Goal: Task Accomplishment & Management: Use online tool/utility

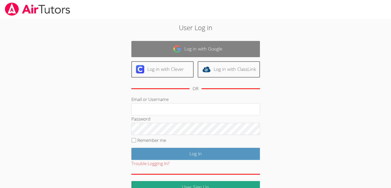
click at [240, 51] on link "Log in with Google" at bounding box center [196, 49] width 129 height 16
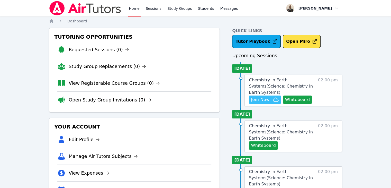
click at [269, 97] on span "Join Now" at bounding box center [260, 100] width 19 height 6
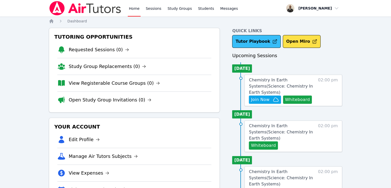
click at [256, 45] on link "Tutor Playbook" at bounding box center [256, 41] width 49 height 13
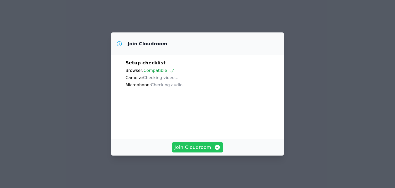
click at [197, 148] on span "Join Cloudroom" at bounding box center [198, 147] width 46 height 7
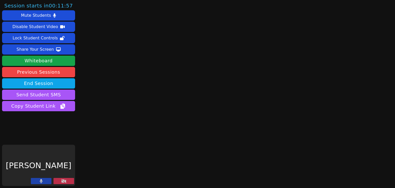
click at [40, 183] on icon at bounding box center [41, 181] width 3 height 4
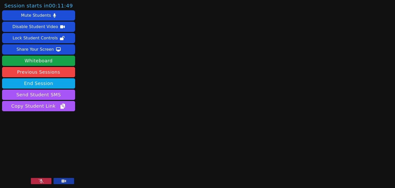
click at [66, 180] on button at bounding box center [64, 181] width 21 height 6
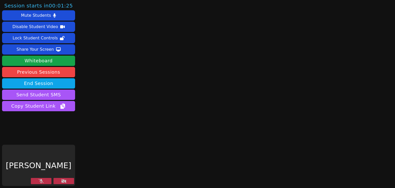
click at [66, 181] on icon at bounding box center [63, 181] width 5 height 4
click at [60, 181] on button at bounding box center [64, 181] width 21 height 6
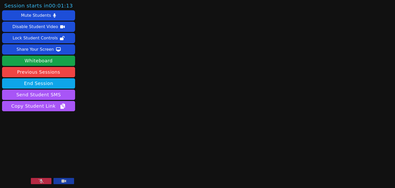
click at [41, 179] on icon at bounding box center [41, 181] width 5 height 4
click at [282, 122] on main at bounding box center [236, 94] width 106 height 188
click at [282, 72] on main at bounding box center [236, 94] width 106 height 188
click at [283, 78] on main at bounding box center [236, 94] width 106 height 188
click at [345, 134] on div "Session starts in 00:00:56 Mute Students Disable Student Video Lock Student Con…" at bounding box center [197, 94] width 395 height 188
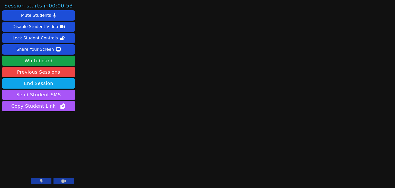
drag, startPoint x: 345, startPoint y: 134, endPoint x: 349, endPoint y: 38, distance: 95.6
click at [349, 38] on div "Session starts in 00:00:53 Mute Students Disable Student Video Lock Student Con…" at bounding box center [197, 94] width 395 height 188
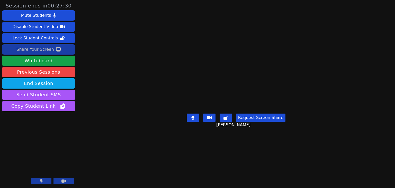
click at [56, 48] on icon at bounding box center [58, 49] width 5 height 4
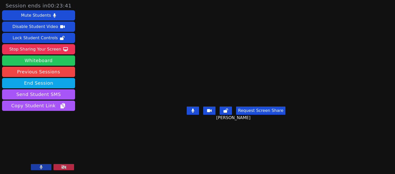
click at [59, 56] on button "Whiteboard" at bounding box center [38, 61] width 73 height 10
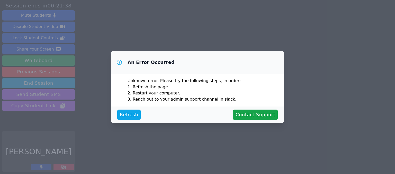
click at [393, 31] on div "An Error Occurred Unknown error. Please try the following steps, in order: Refr…" at bounding box center [197, 87] width 395 height 174
click at [250, 88] on li "Refresh the page." at bounding box center [200, 87] width 135 height 6
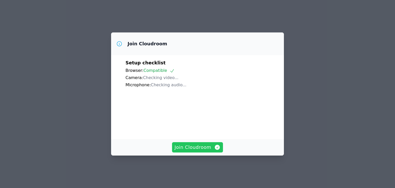
click at [193, 151] on span "Join Cloudroom" at bounding box center [198, 147] width 46 height 7
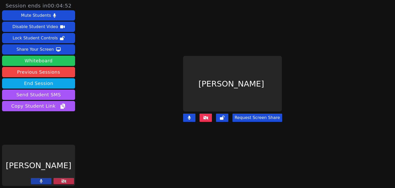
click at [46, 61] on button "Whiteboard" at bounding box center [38, 61] width 73 height 10
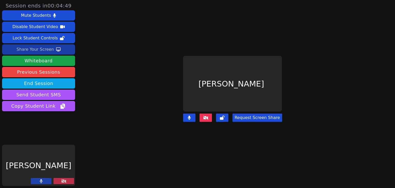
click at [48, 50] on div "Share Your Screen" at bounding box center [35, 49] width 38 height 8
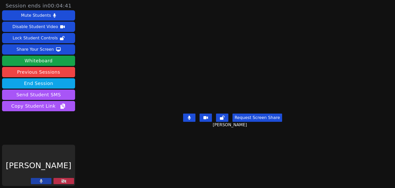
click at [2, 44] on button "Share Your Screen" at bounding box center [38, 49] width 73 height 10
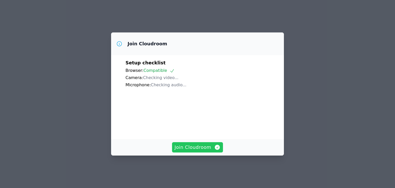
click at [186, 150] on span "Join Cloudroom" at bounding box center [198, 147] width 46 height 7
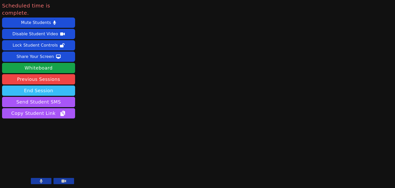
click at [53, 85] on button "End Session" at bounding box center [38, 90] width 73 height 10
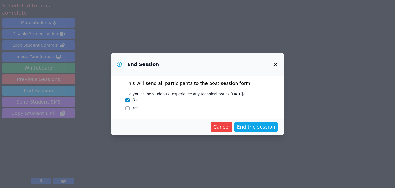
click at [137, 108] on label "Yes" at bounding box center [136, 108] width 6 height 4
click at [130, 108] on input "Yes" at bounding box center [128, 108] width 4 height 4
checkbox input "true"
checkbox input "false"
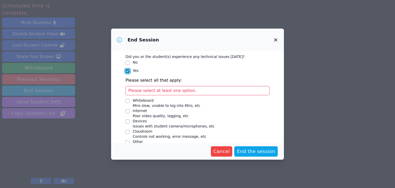
scroll to position [21, 0]
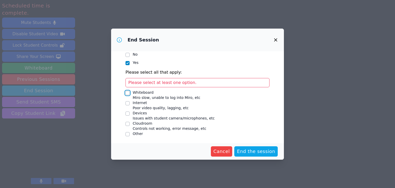
click at [128, 93] on input "Whiteboard Miro slow, unable to log into Miro, etc" at bounding box center [128, 93] width 4 height 4
checkbox input "true"
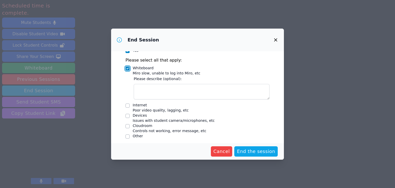
scroll to position [36, 0]
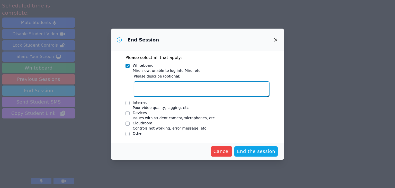
click at [176, 90] on textarea "Whiteboard Miro slow, unable to log into Miro, etc" at bounding box center [202, 88] width 136 height 15
type textarea "The Miro whiteboard was slow to load."
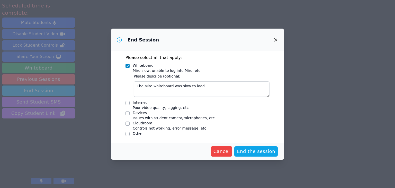
click at [130, 103] on div "Internet Poor video quality, lagging, etc" at bounding box center [198, 105] width 144 height 10
click at [127, 103] on input "Internet Poor video quality, lagging, etc" at bounding box center [128, 103] width 4 height 4
checkbox input "true"
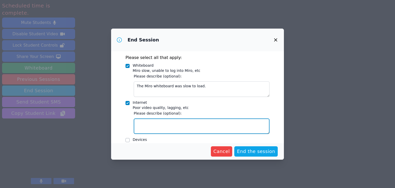
click at [231, 118] on textarea "Internet Poor video quality, lagging, etc" at bounding box center [202, 125] width 136 height 15
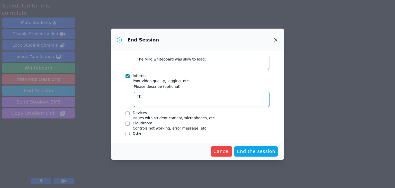
type textarea "T"
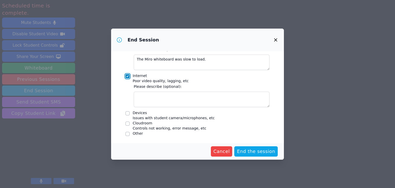
click at [128, 77] on input "Internet Poor video quality, lagging, etc" at bounding box center [128, 76] width 4 height 4
checkbox input "false"
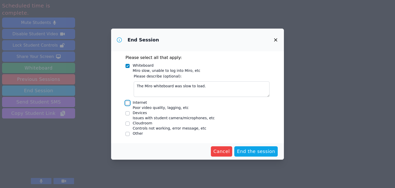
scroll to position [36, 0]
click at [128, 113] on input "Devices Issues with student camera/microphones, etc" at bounding box center [128, 113] width 4 height 4
checkbox input "true"
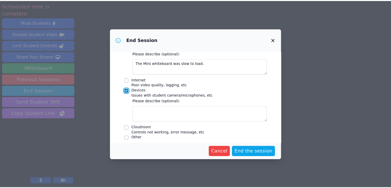
scroll to position [58, 0]
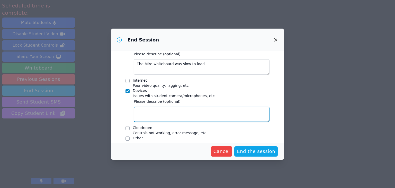
click at [188, 111] on textarea "Devices Issues with student camera/microphones, etc" at bounding box center [202, 114] width 136 height 15
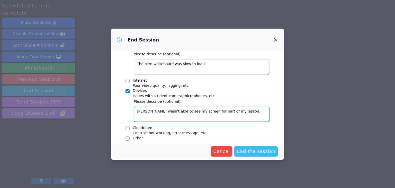
type textarea "[PERSON_NAME] wasn't able to see my screen for part of my lesson."
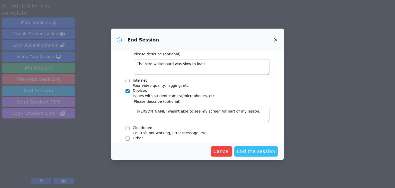
click at [257, 152] on span "End the session" at bounding box center [256, 151] width 38 height 7
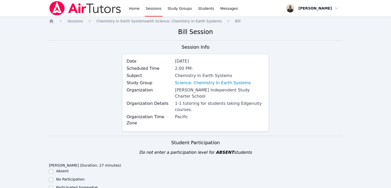
click at [313, 149] on div "Do not enter a participation level for ABSENT students" at bounding box center [196, 152] width 294 height 6
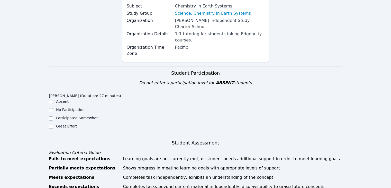
scroll to position [80, 0]
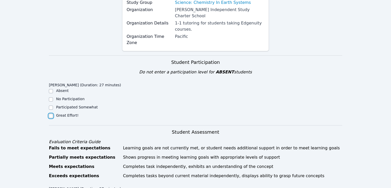
click at [51, 114] on input "Great Effort!" at bounding box center [51, 116] width 4 height 4
checkbox input "true"
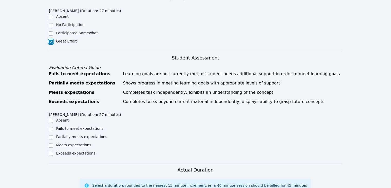
scroll to position [153, 0]
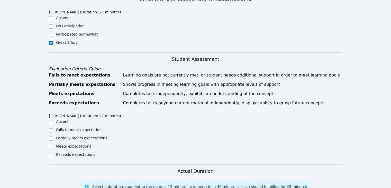
click at [71, 136] on label "Partially meets expectations" at bounding box center [81, 138] width 51 height 4
click at [53, 136] on input "Partially meets expectations" at bounding box center [51, 138] width 4 height 4
checkbox input "true"
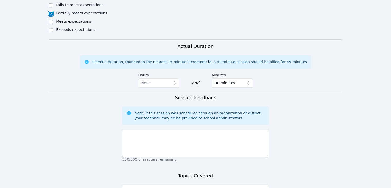
scroll to position [281, 0]
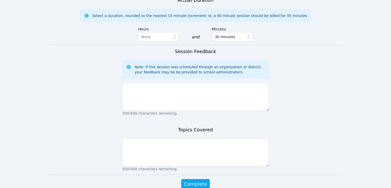
scroll to position [328, 0]
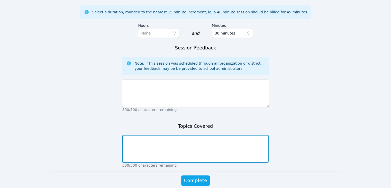
click at [192, 135] on textarea at bounding box center [195, 149] width 147 height 28
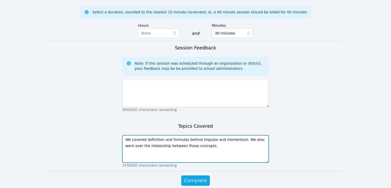
click at [144, 135] on textarea "We covered definition and formulas behind impulse and momentum. We also went ov…" at bounding box center [195, 149] width 147 height 28
click at [137, 135] on textarea "We covered definition and formulas behind impulse and momentum. We also went ov…" at bounding box center [195, 149] width 147 height 28
type textarea "We covered definition and formulas behind impulse and momentum. We also went ov…"
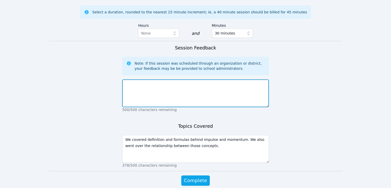
click at [154, 79] on textarea at bounding box center [195, 93] width 147 height 28
click at [152, 79] on textarea "[PERSON_NAME] was attentive." at bounding box center [195, 93] width 147 height 28
click at [187, 79] on textarea "[PERSON_NAME] was attentive and disciplined." at bounding box center [195, 93] width 147 height 28
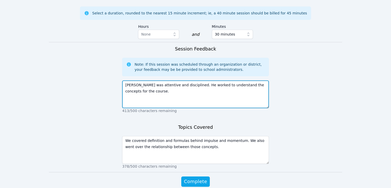
scroll to position [337, 0]
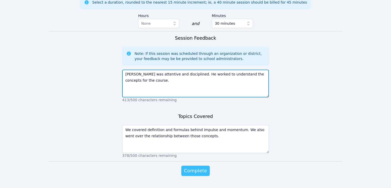
type textarea "[PERSON_NAME] was attentive and disciplined. He worked to understand the concep…"
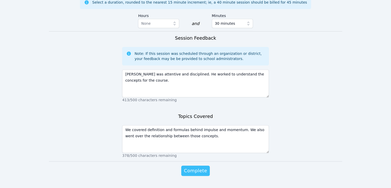
click at [191, 167] on span "Complete" at bounding box center [195, 170] width 23 height 7
